Goal: Transaction & Acquisition: Book appointment/travel/reservation

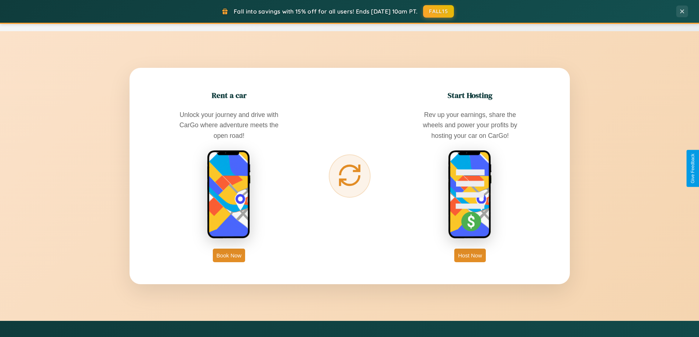
scroll to position [1180, 0]
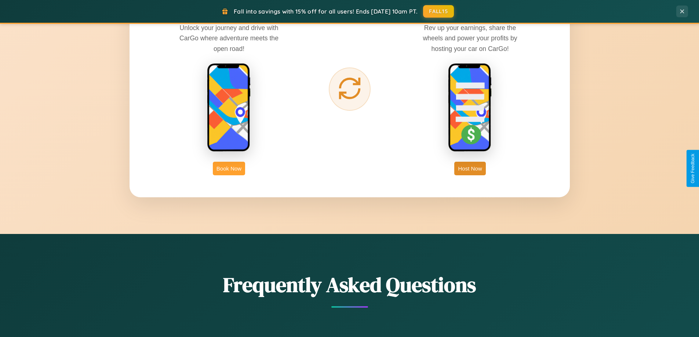
click at [229, 169] on button "Book Now" at bounding box center [229, 169] width 32 height 14
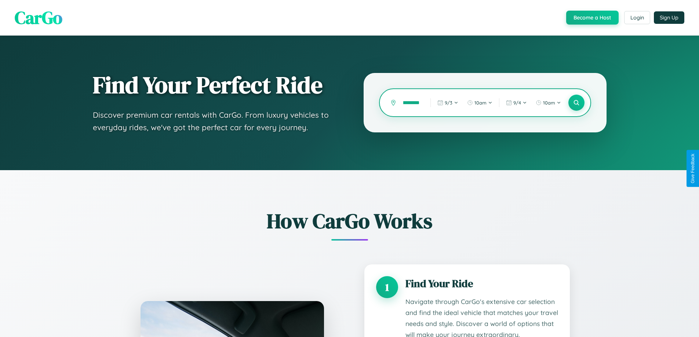
scroll to position [0, 13]
type input "*********"
click at [576, 103] on icon at bounding box center [576, 102] width 7 height 7
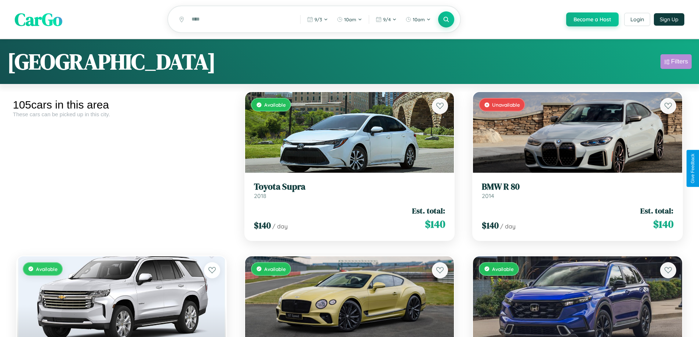
click at [676, 63] on div "Filters" at bounding box center [680, 61] width 17 height 7
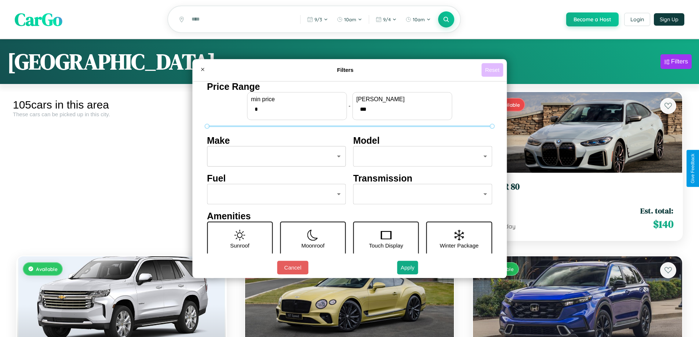
click at [493, 70] on button "Reset" at bounding box center [493, 70] width 22 height 14
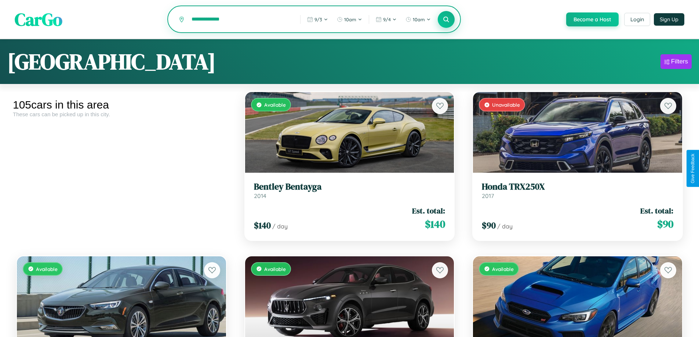
type input "**********"
click at [446, 20] on icon at bounding box center [446, 19] width 7 height 7
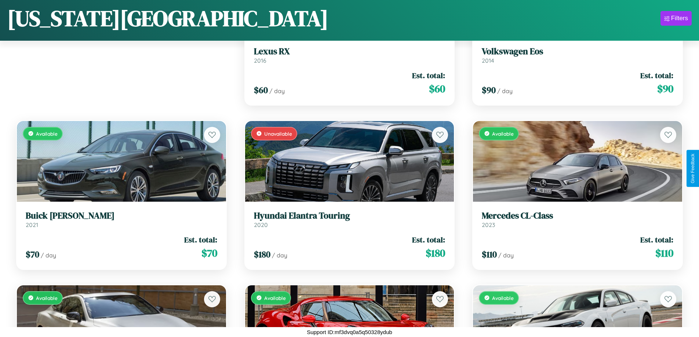
scroll to position [597, 0]
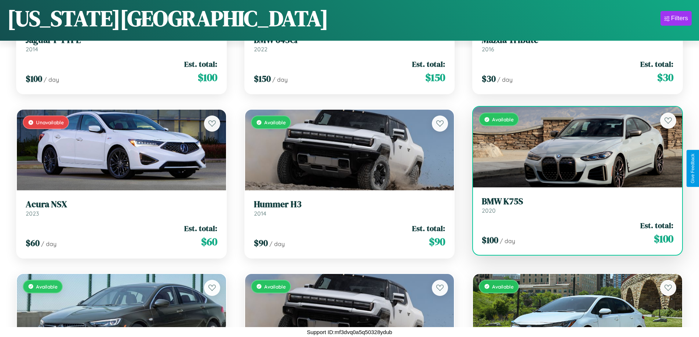
click at [573, 207] on h3 "BMW K75S" at bounding box center [578, 201] width 192 height 11
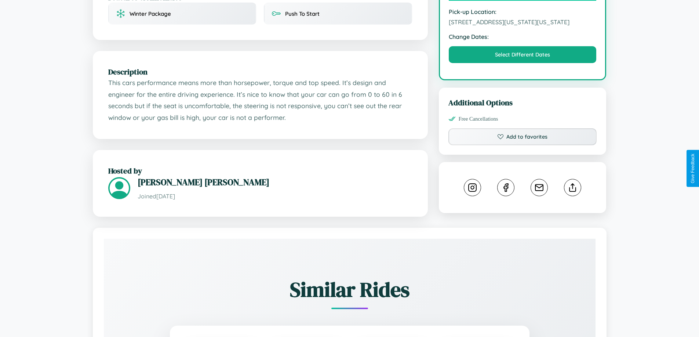
scroll to position [249, 0]
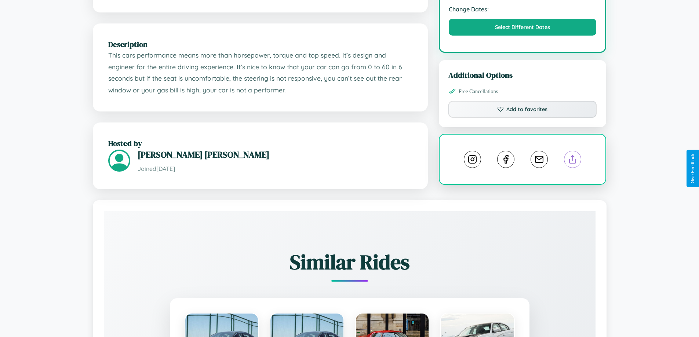
click at [573, 161] on line at bounding box center [573, 158] width 0 height 5
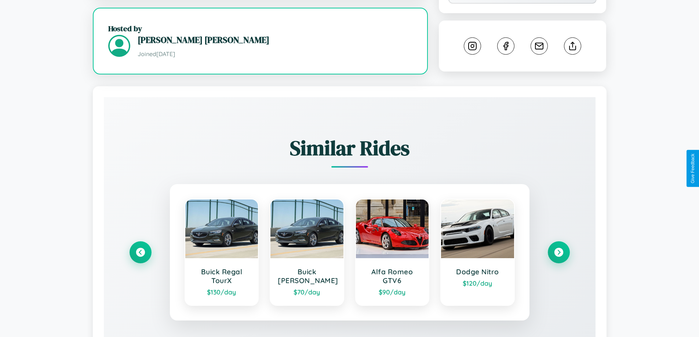
scroll to position [416, 0]
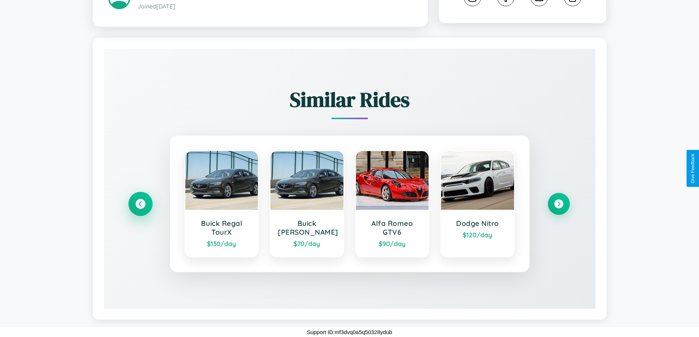
click at [140, 204] on icon at bounding box center [140, 204] width 10 height 10
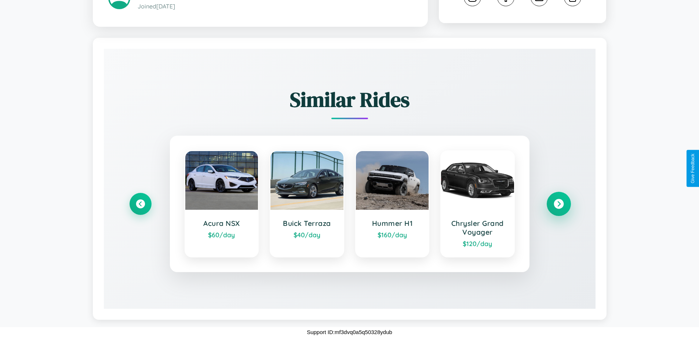
click at [559, 204] on icon at bounding box center [559, 204] width 10 height 10
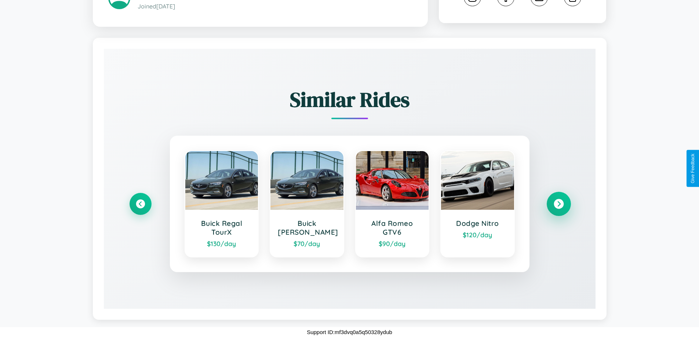
click at [559, 204] on icon at bounding box center [559, 204] width 10 height 10
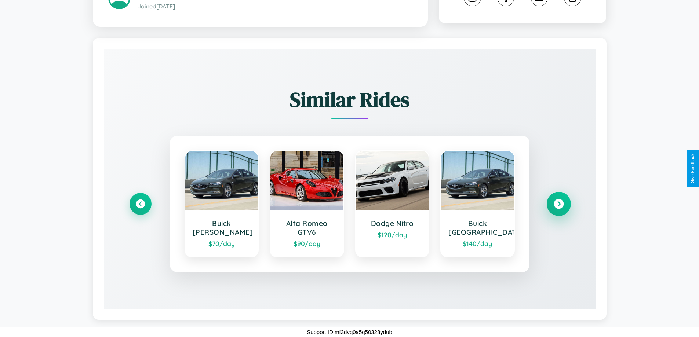
click at [559, 204] on icon at bounding box center [559, 204] width 10 height 10
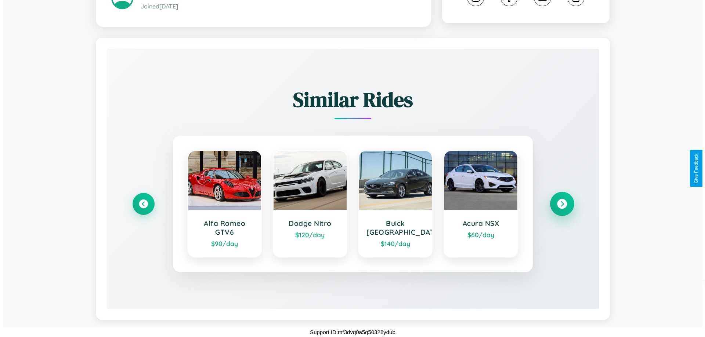
scroll to position [0, 0]
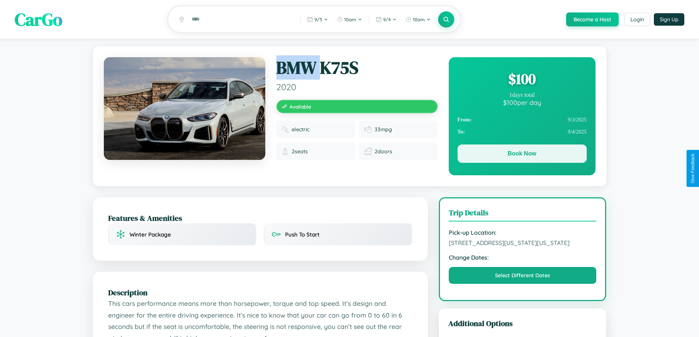
click at [522, 155] on button "Book Now" at bounding box center [522, 154] width 129 height 18
